Goal: Task Accomplishment & Management: Manage account settings

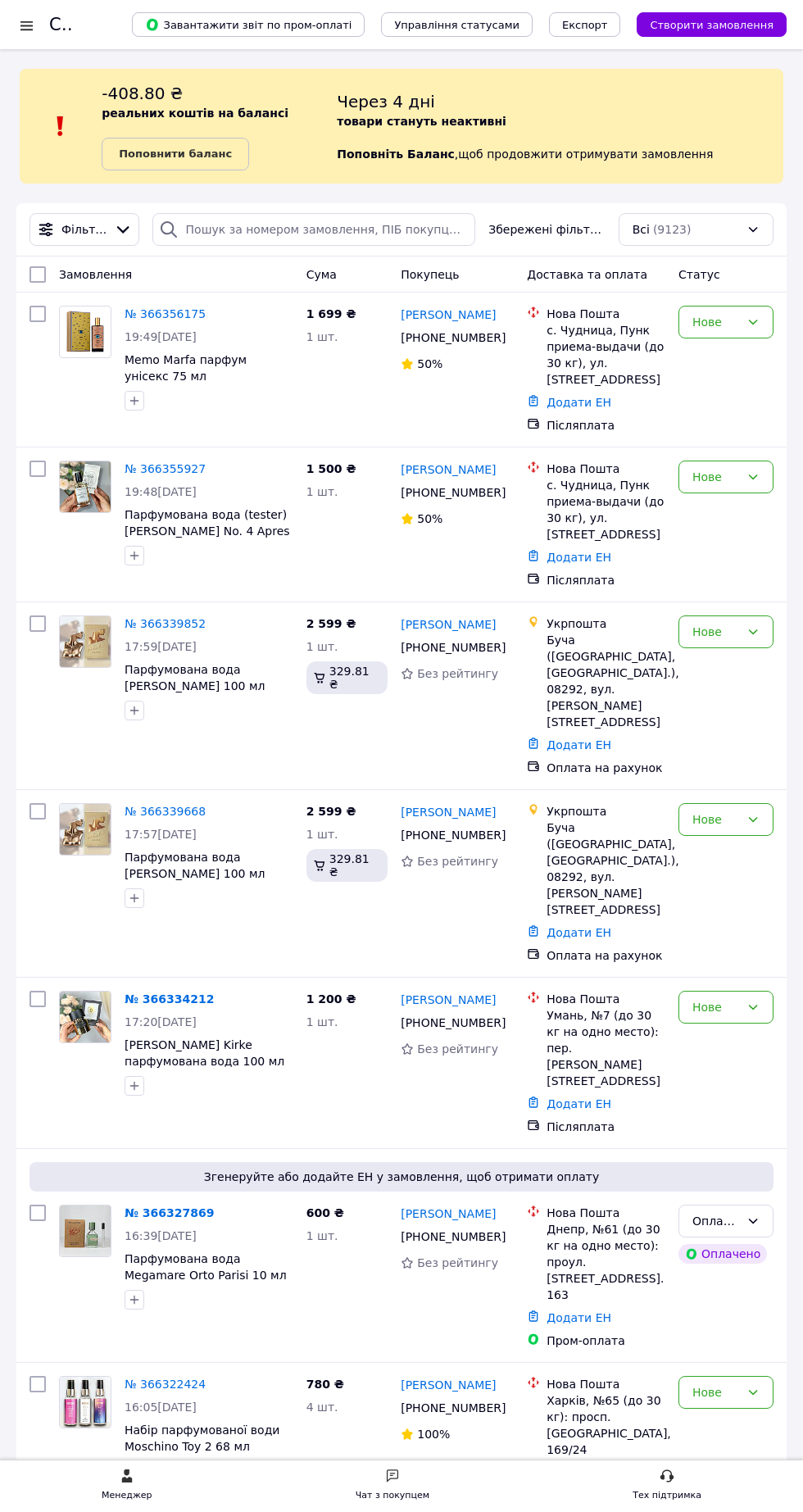
scroll to position [1, 0]
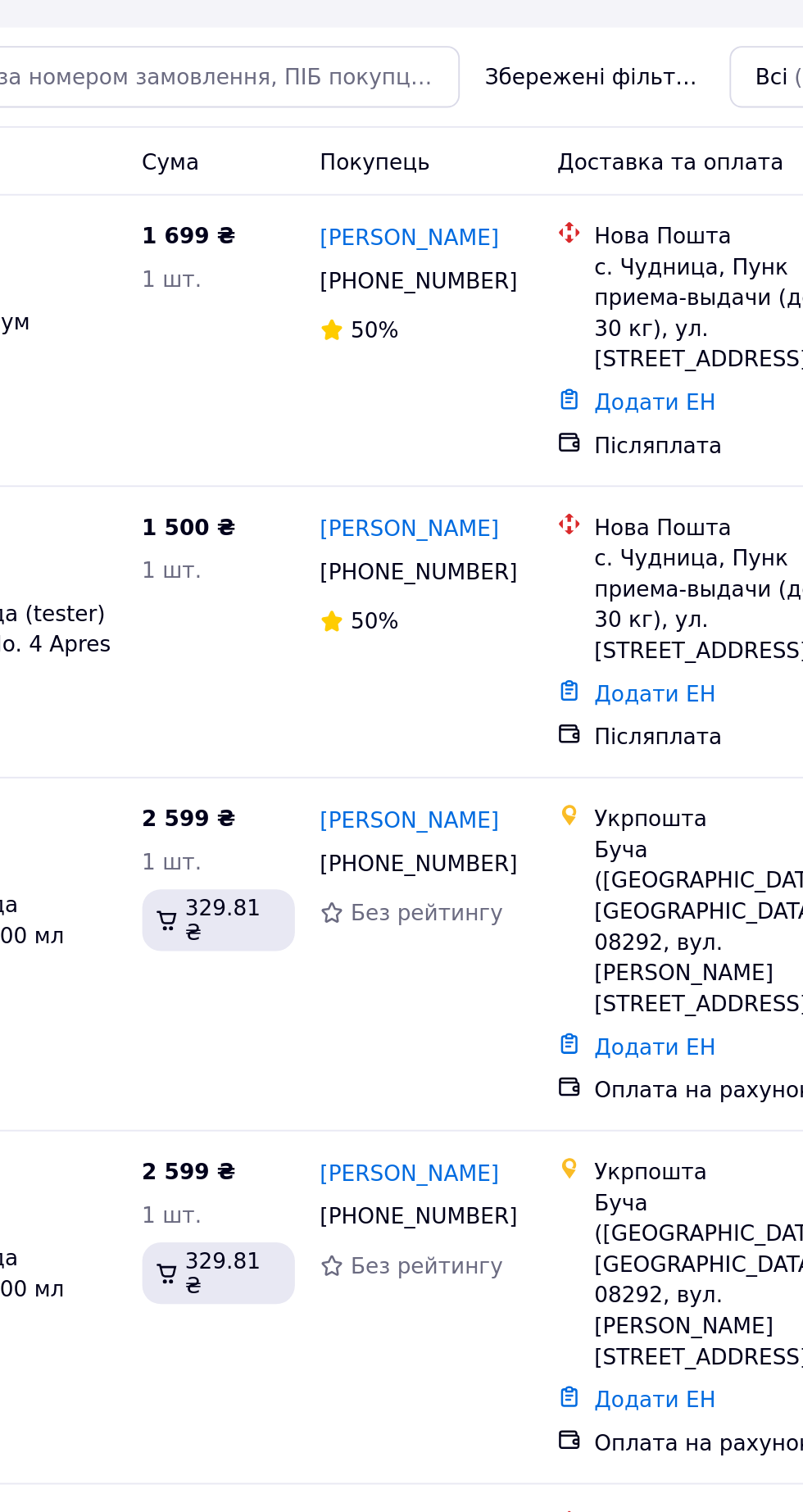
click at [444, 306] on link "[PERSON_NAME]" at bounding box center [447, 313] width 95 height 17
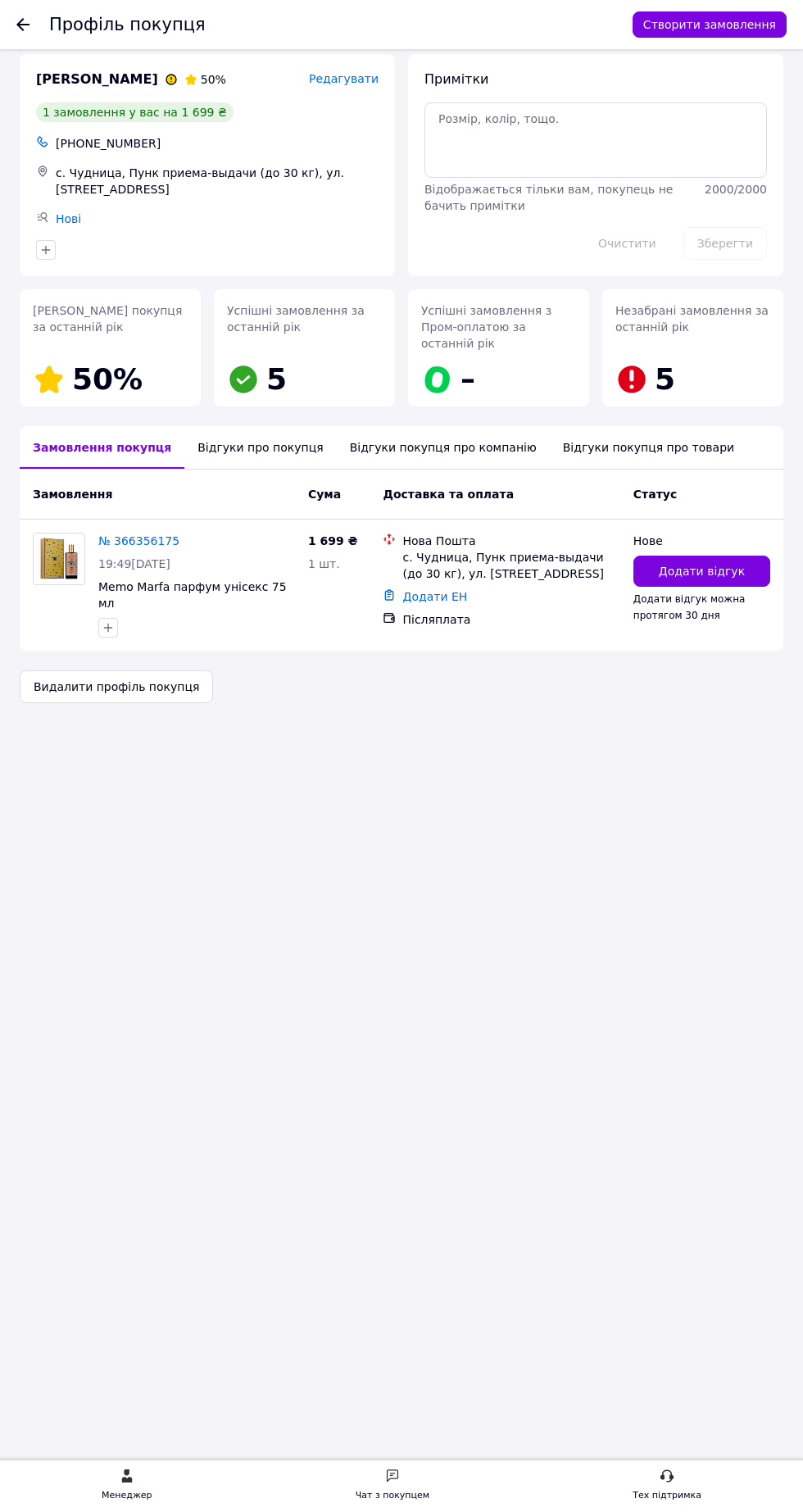
scroll to position [20, 0]
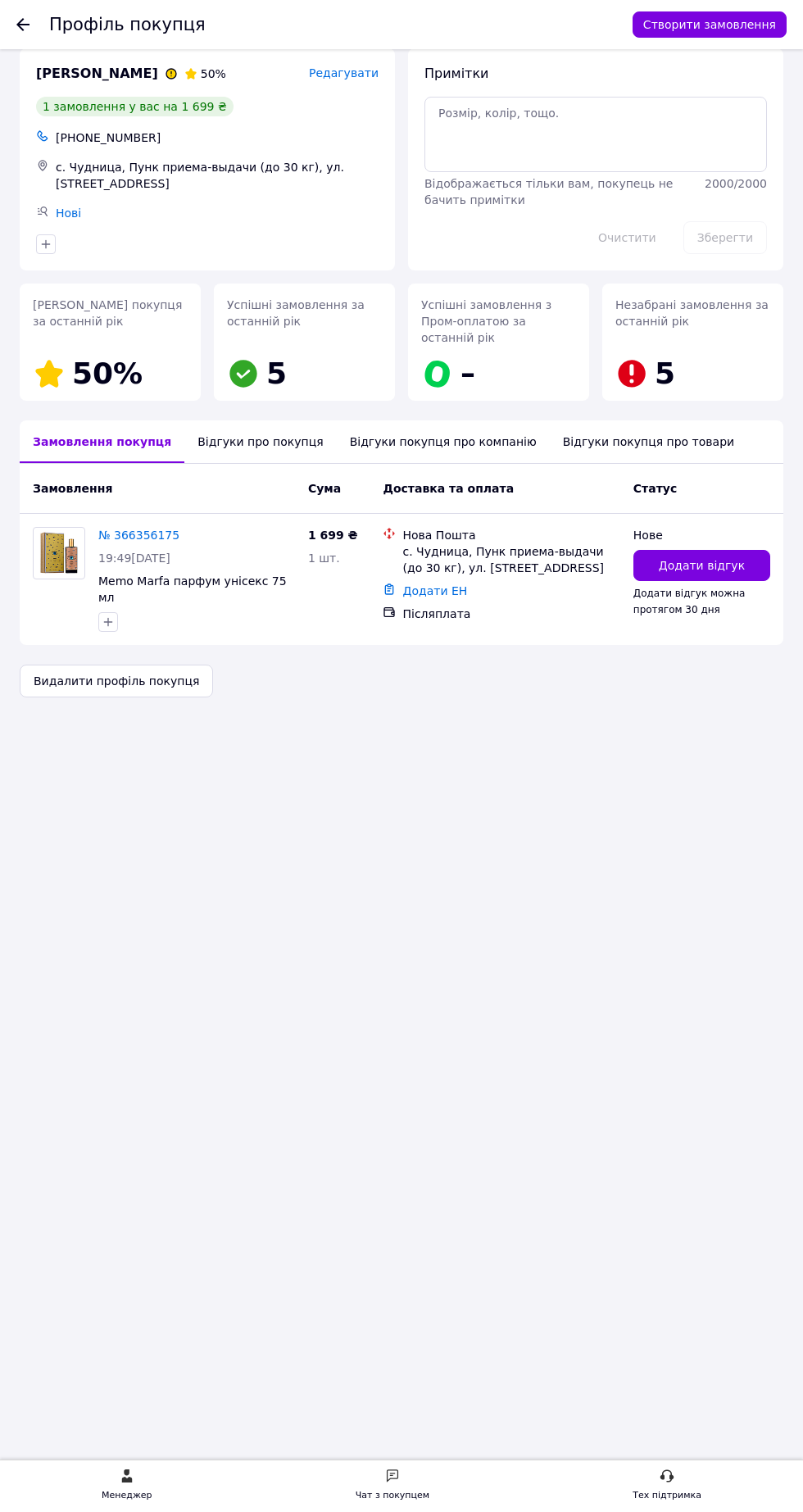
click at [217, 446] on div "Відгуки про покупця" at bounding box center [259, 441] width 151 height 42
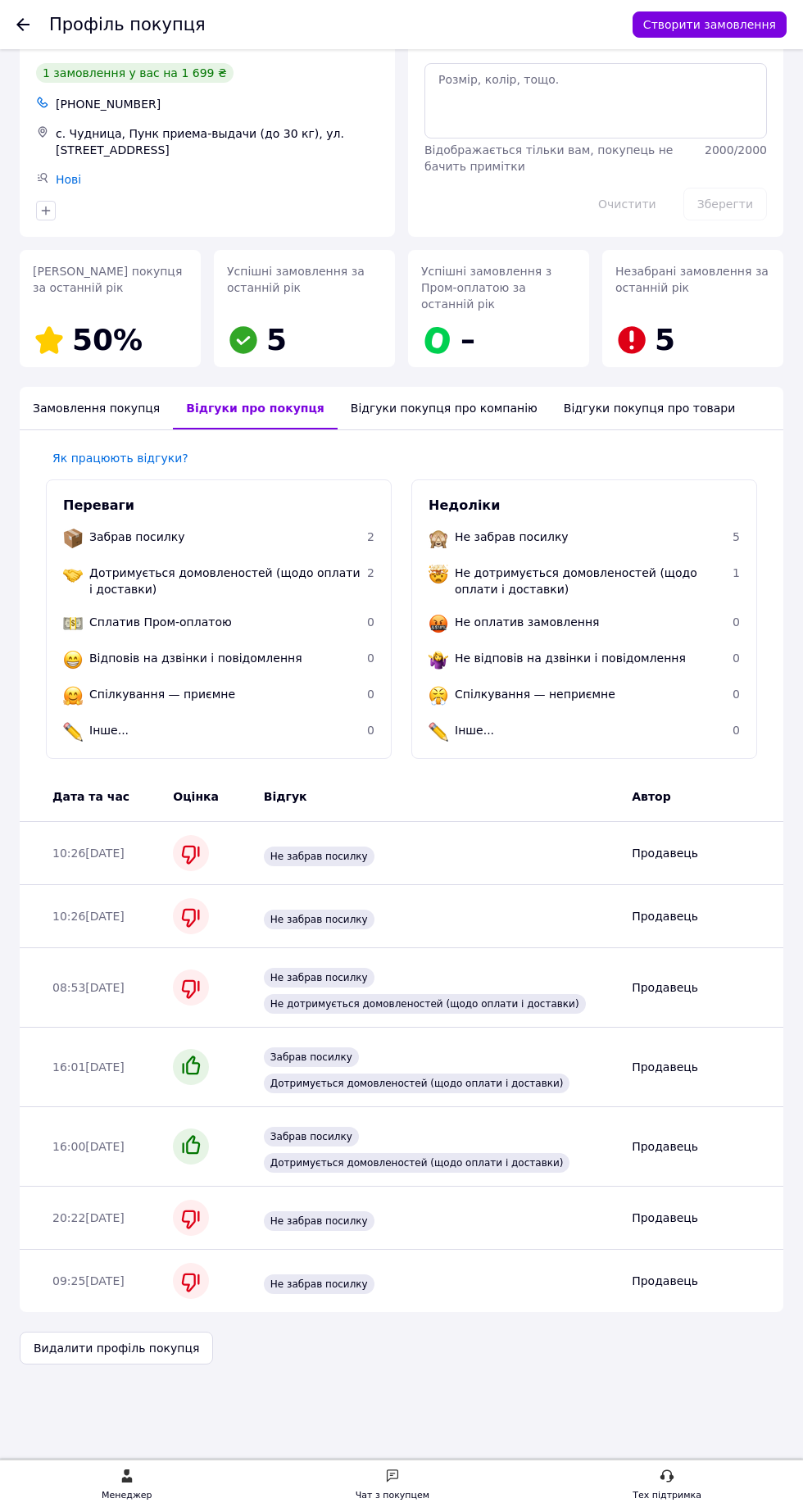
scroll to position [152, 0]
